Goal: Entertainment & Leisure: Consume media (video, audio)

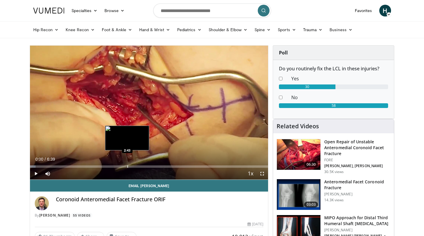
click at [127, 167] on div "Progress Bar" at bounding box center [127, 166] width 1 height 2
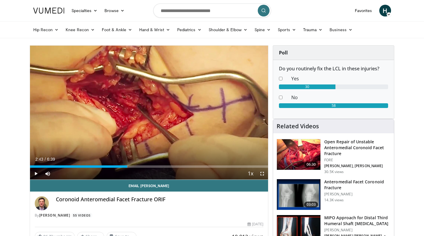
click at [37, 173] on span "Video Player" at bounding box center [36, 174] width 12 height 12
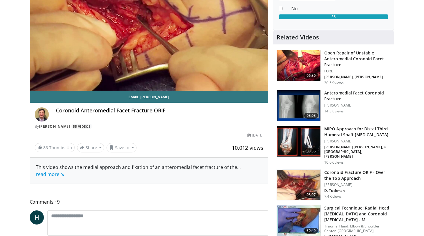
scroll to position [90, 0]
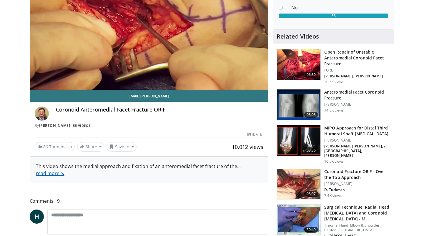
click at [51, 171] on link "read more ↘" at bounding box center [50, 173] width 29 height 6
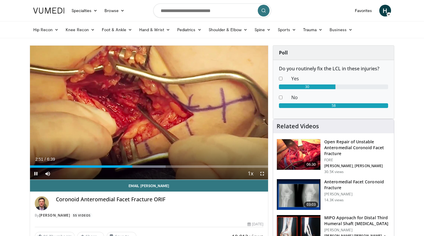
scroll to position [0, 0]
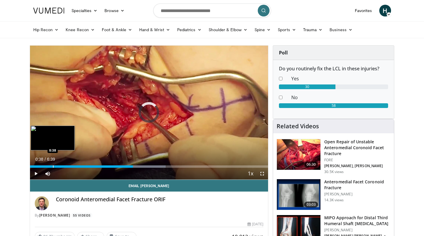
click at [53, 167] on div "Progress Bar" at bounding box center [53, 166] width 1 height 2
click at [33, 166] on div "Loaded : 10.69% 0:05 0:05" at bounding box center [149, 166] width 238 height 2
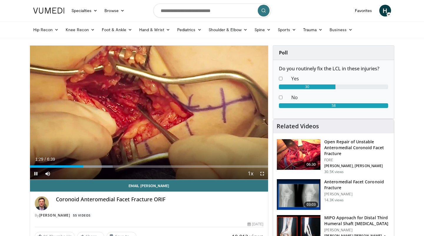
click at [263, 173] on span "Video Player" at bounding box center [262, 174] width 12 height 12
